Goal: Find specific page/section: Find specific page/section

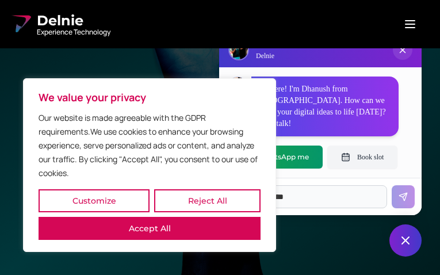
type input "********"
type input "**********"
